Goal: Ask a question

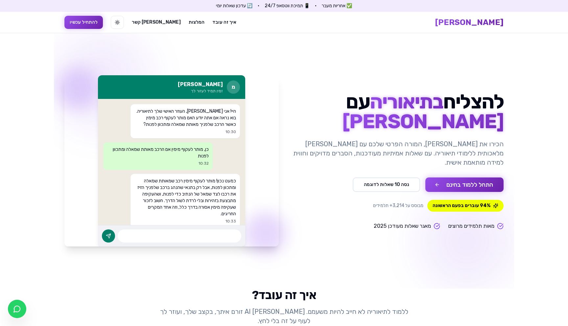
click at [474, 181] on button "התחל ללמוד בחינם" at bounding box center [464, 185] width 78 height 14
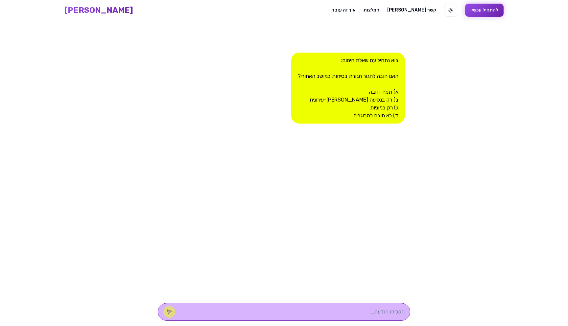
click at [287, 308] on div at bounding box center [284, 312] width 253 height 18
click at [304, 311] on textarea at bounding box center [293, 312] width 223 height 8
type textarea "d"
type textarea "בדי"
type textarea "א"
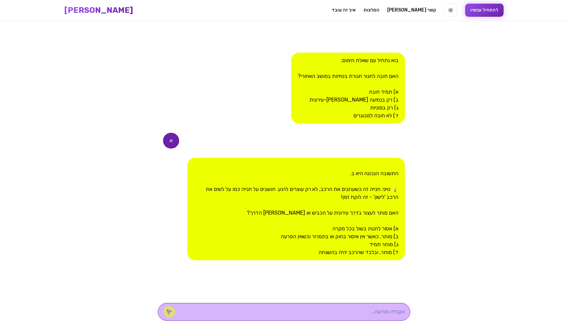
scroll to position [0, 0]
